Goal: Task Accomplishment & Management: Use online tool/utility

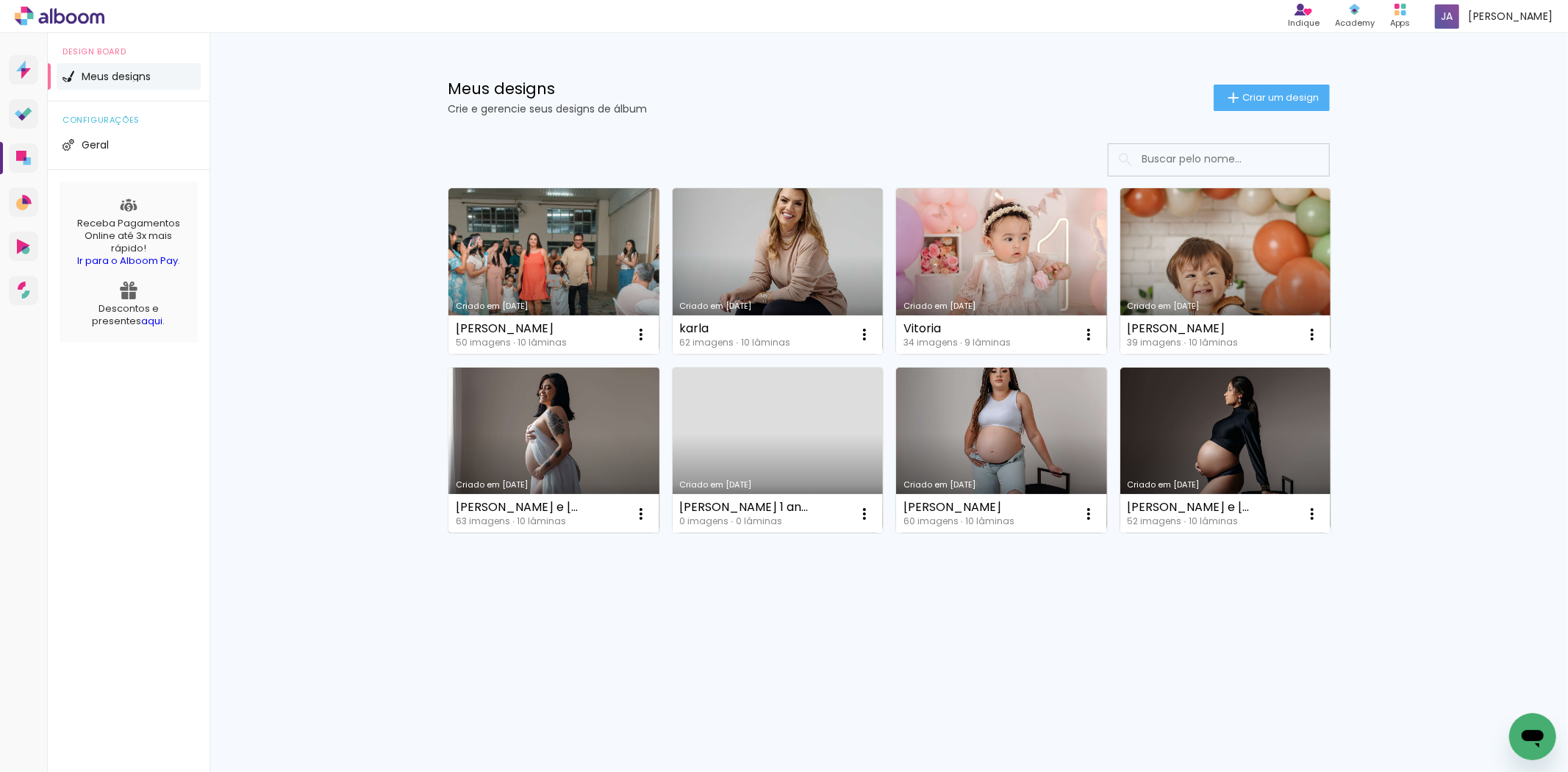
click at [562, 435] on link "Criado em [DATE]" at bounding box center [554, 450] width 211 height 166
click at [0, 0] on neon-animated-pages "Confirmar Cancelar" at bounding box center [0, 0] width 0 height 0
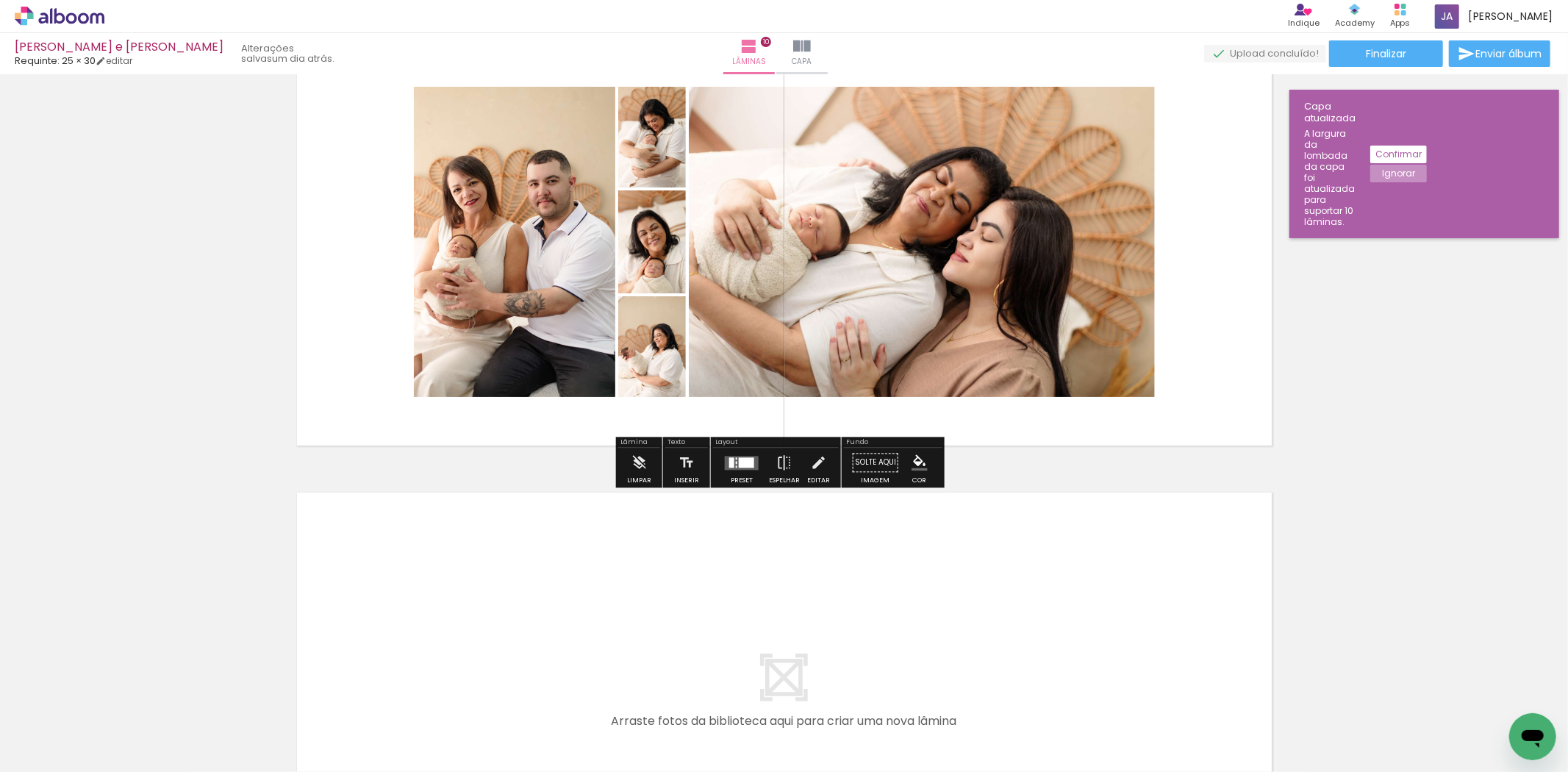
scroll to position [4083, 0]
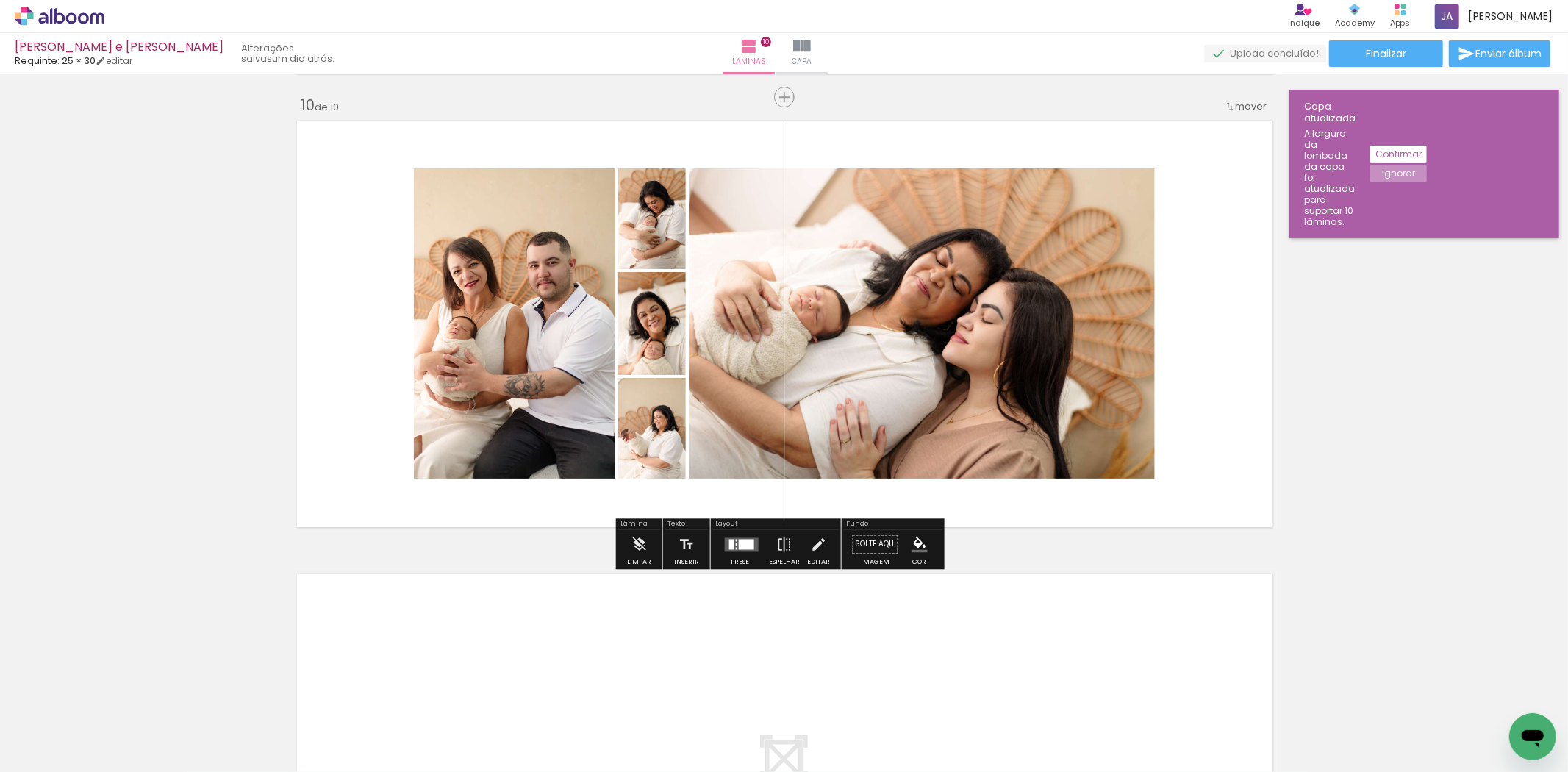
click at [729, 539] on div at bounding box center [732, 543] width 5 height 11
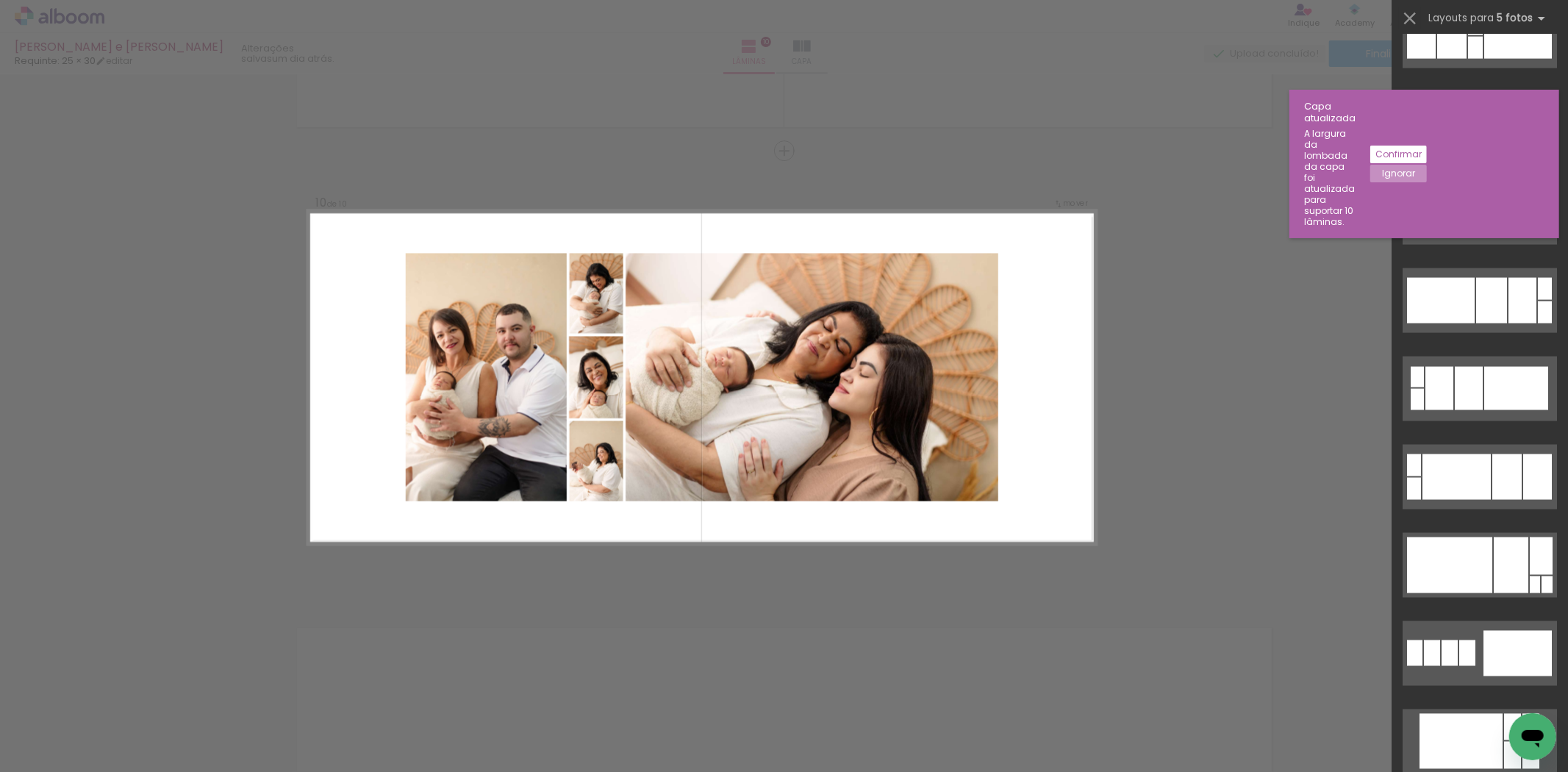
scroll to position [1745, 0]
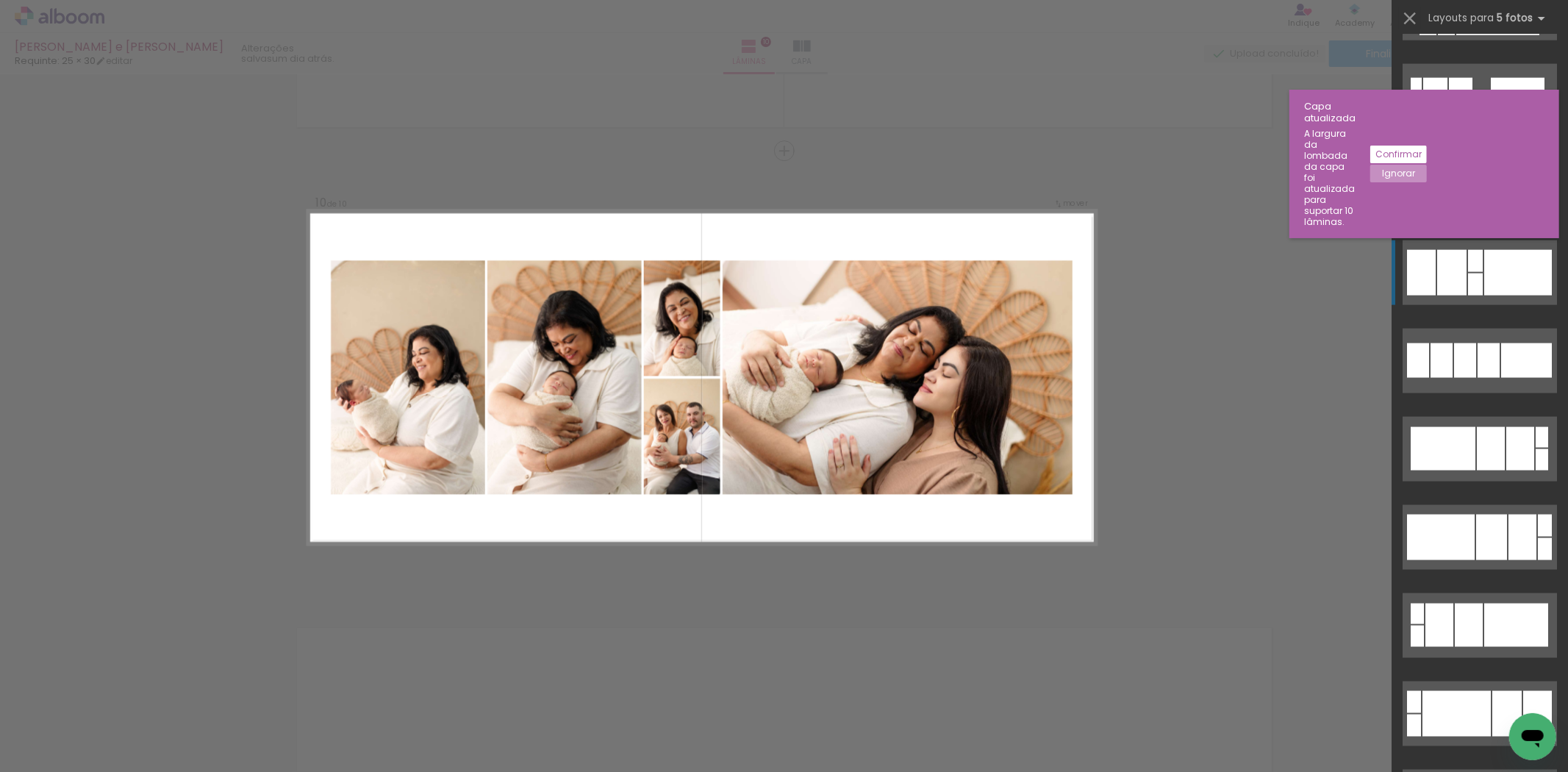
click at [1513, 263] on div at bounding box center [1518, 272] width 67 height 45
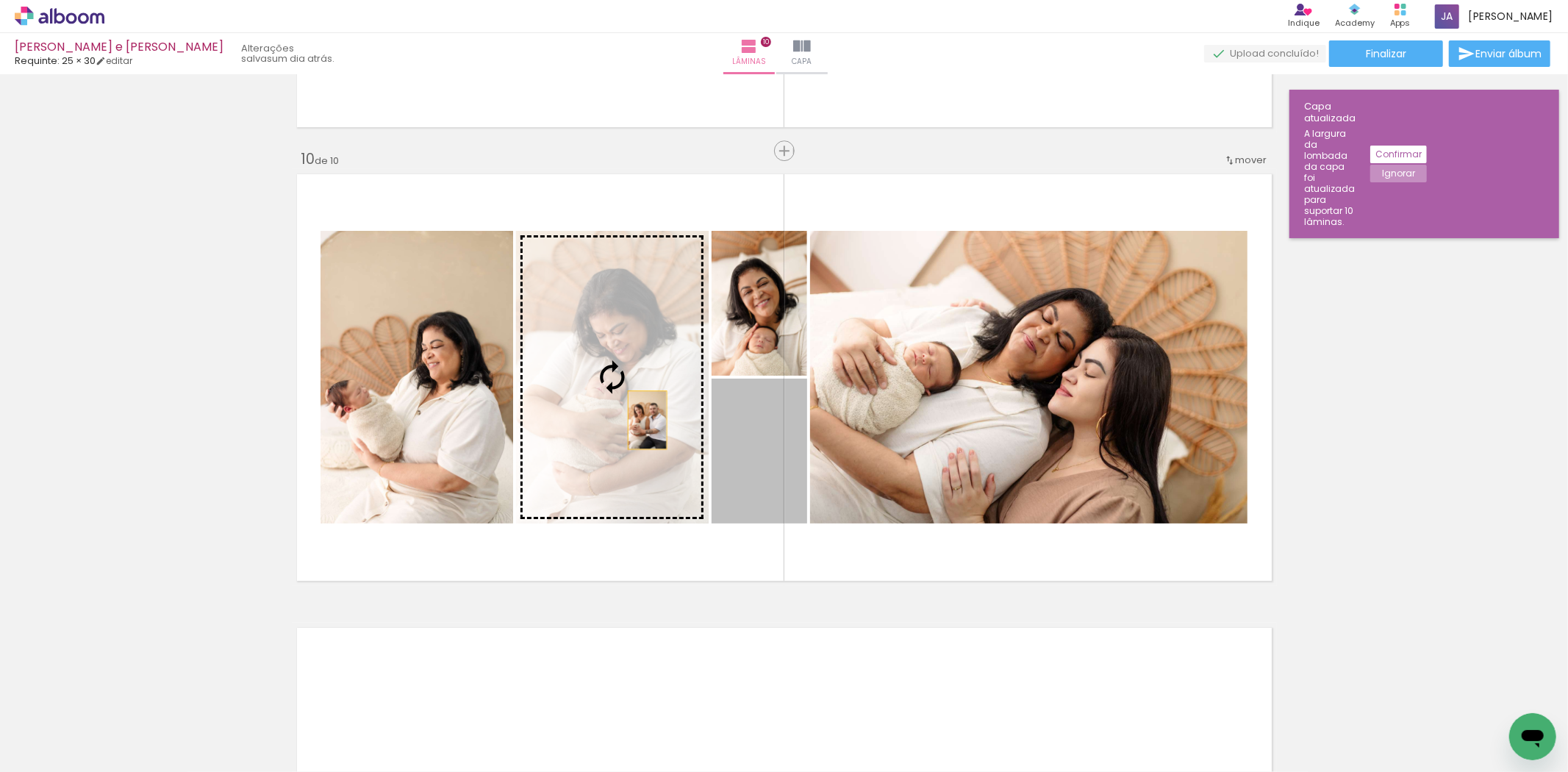
drag, startPoint x: 763, startPoint y: 472, endPoint x: 641, endPoint y: 420, distance: 132.6
click at [0, 0] on slot at bounding box center [0, 0] width 0 height 0
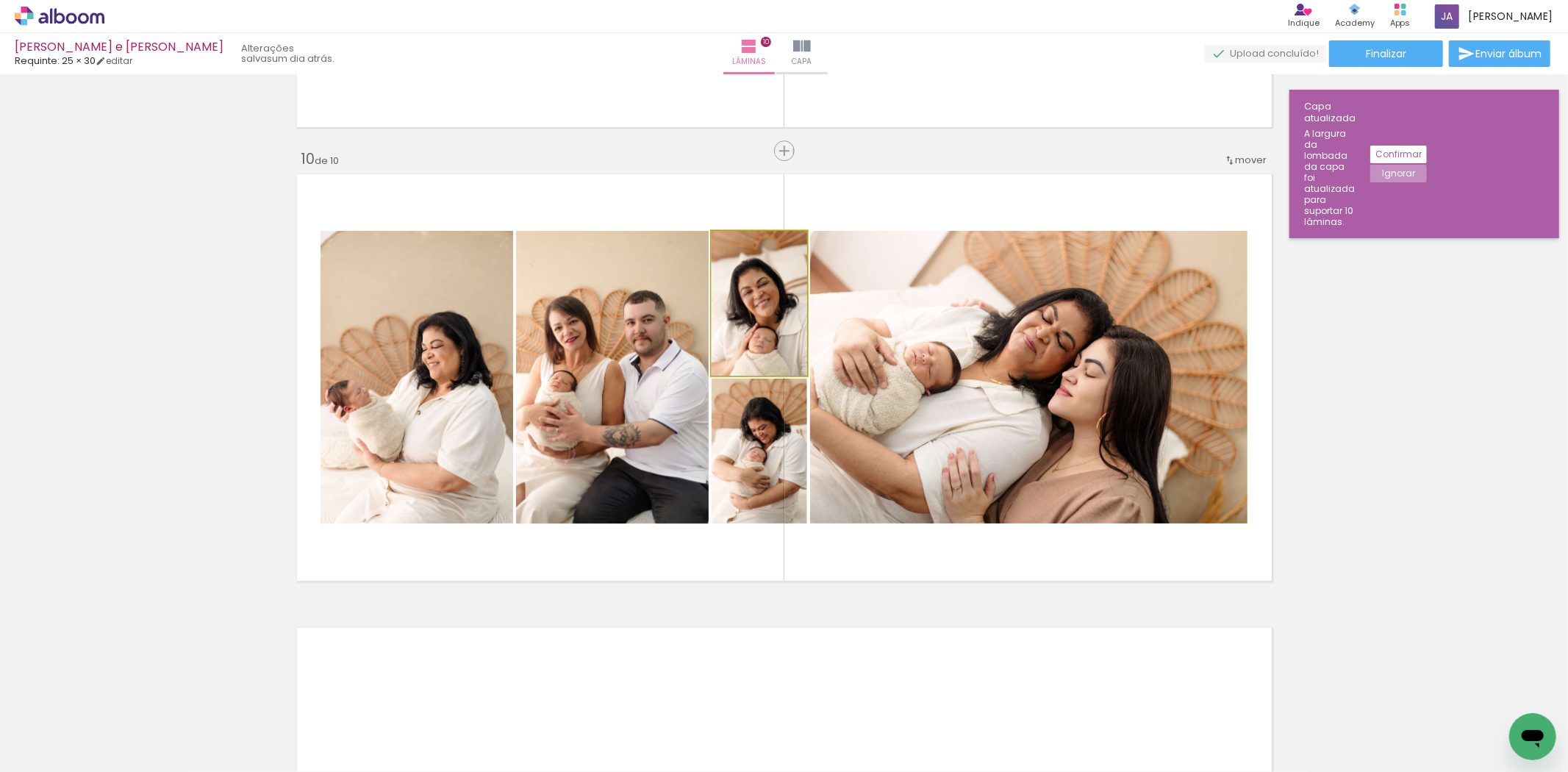
click at [752, 335] on quentale-photo at bounding box center [759, 303] width 96 height 145
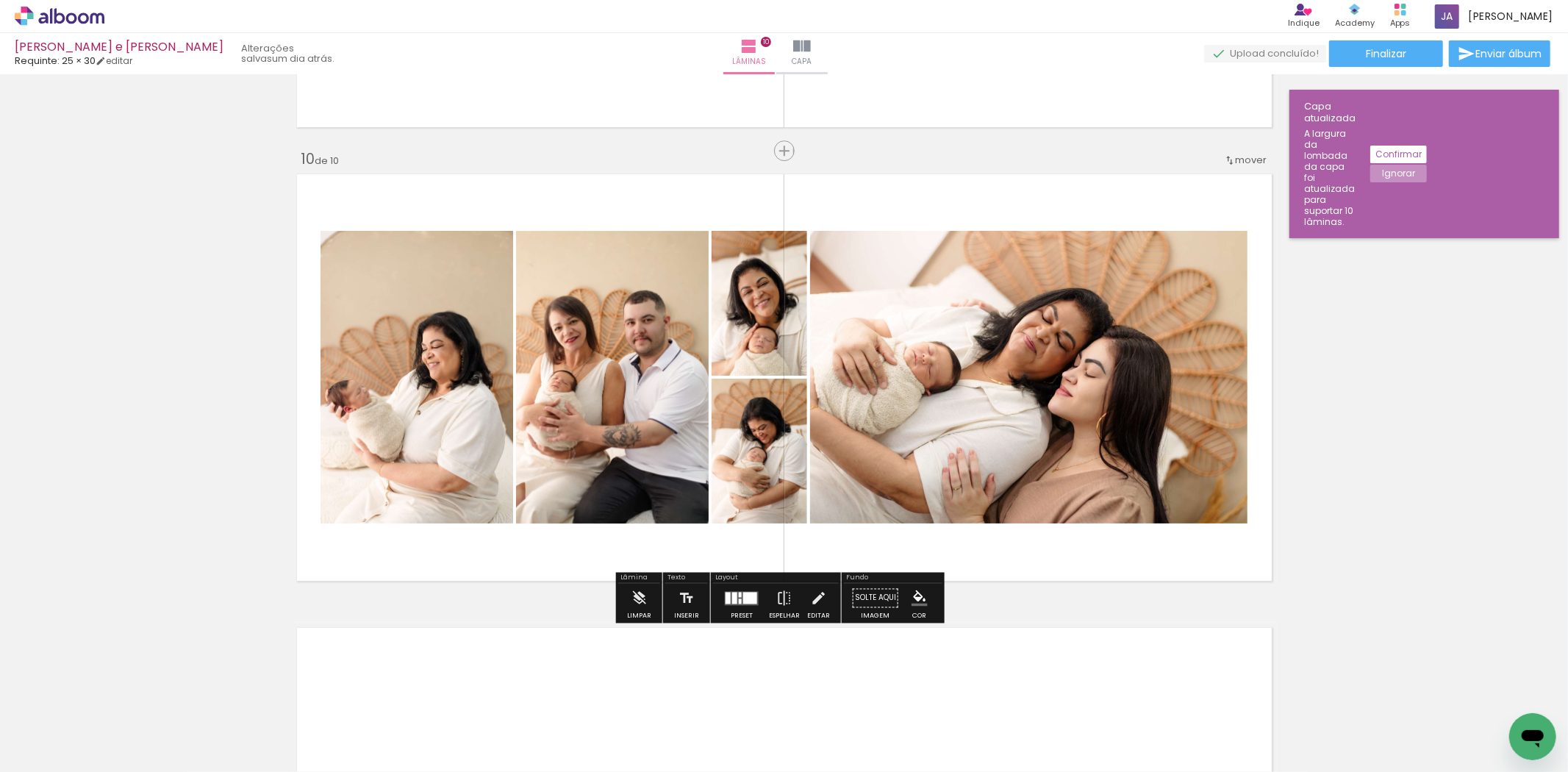
click at [1252, 363] on quentale-layouter at bounding box center [784, 377] width 985 height 417
